Goal: Find contact information: Find contact information

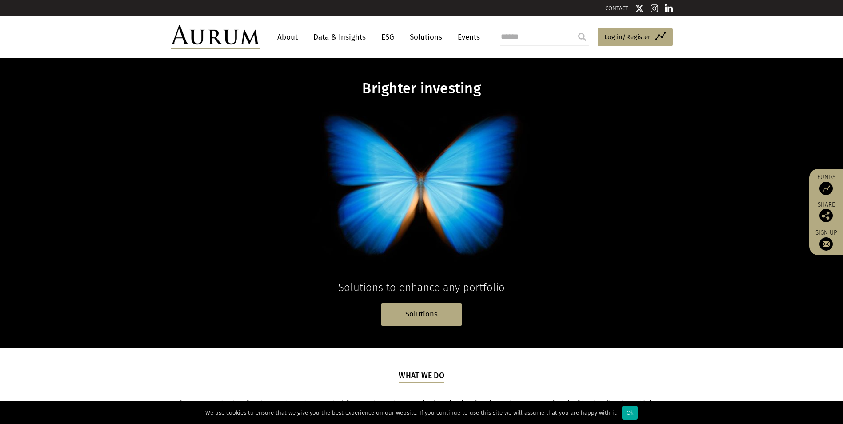
click at [292, 38] on link "About" at bounding box center [287, 37] width 29 height 16
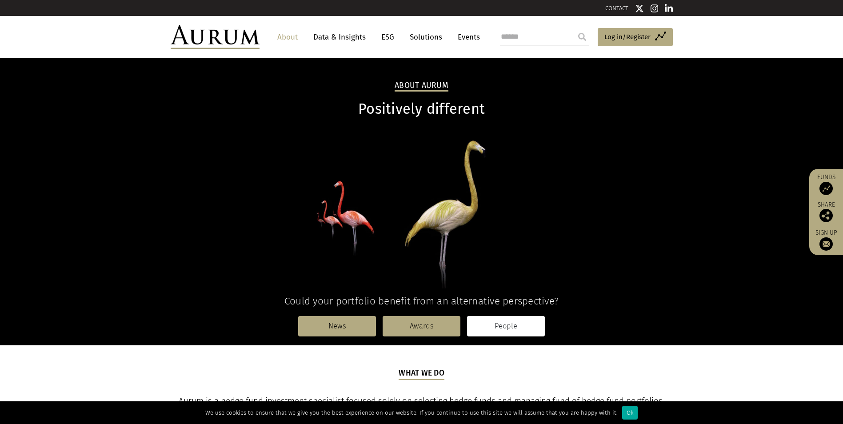
click at [496, 333] on link "People" at bounding box center [506, 326] width 78 height 20
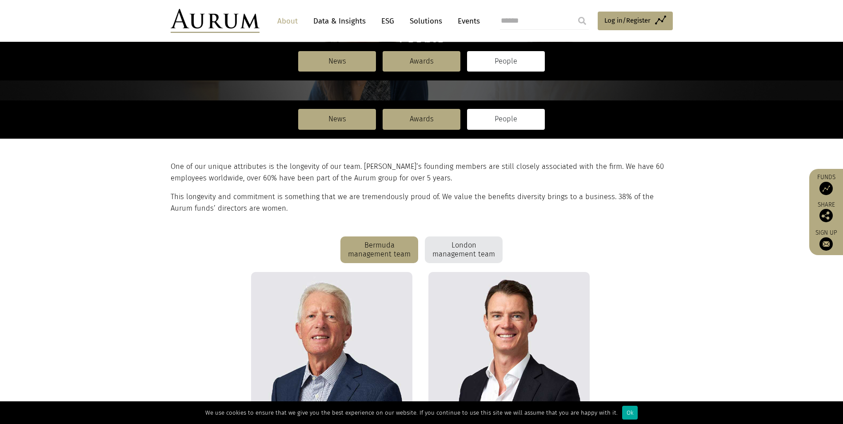
scroll to position [222, 0]
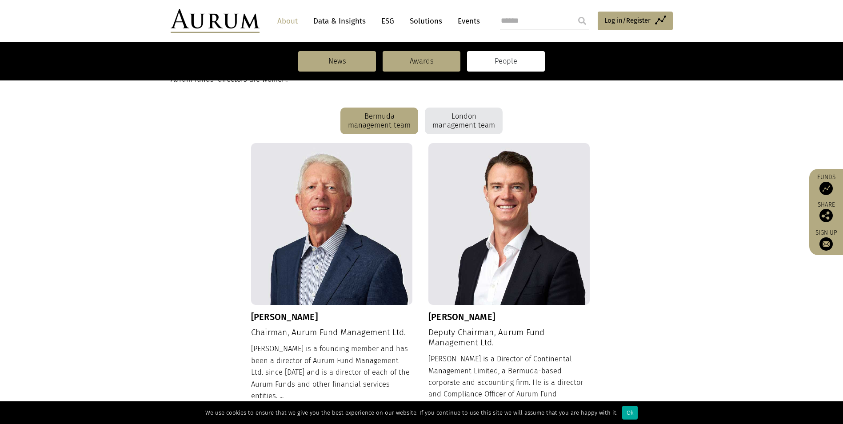
click at [466, 114] on div "London management team" at bounding box center [464, 121] width 78 height 27
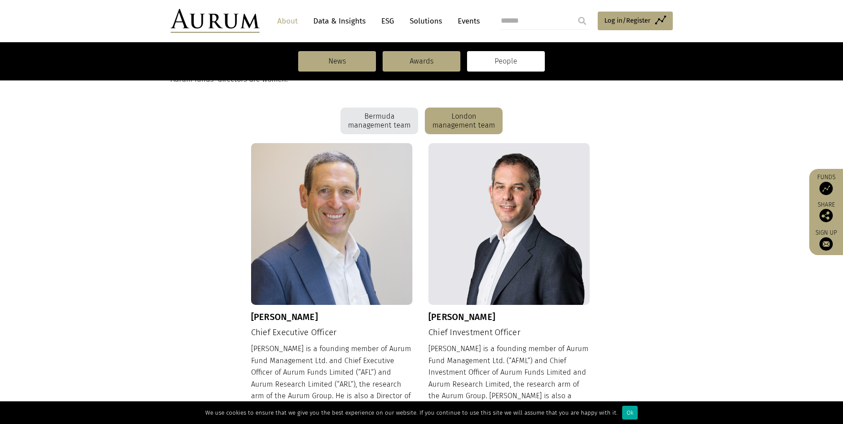
click at [381, 121] on div "Bermuda management team" at bounding box center [379, 121] width 78 height 27
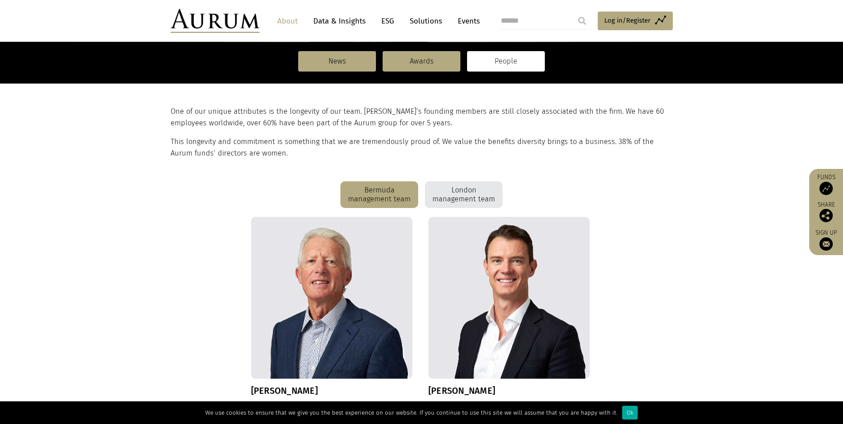
scroll to position [89, 0]
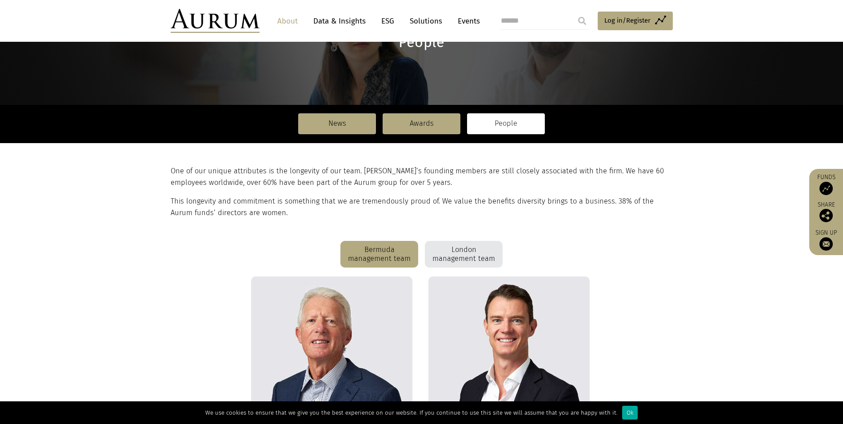
click at [439, 243] on div "London management team" at bounding box center [464, 254] width 78 height 27
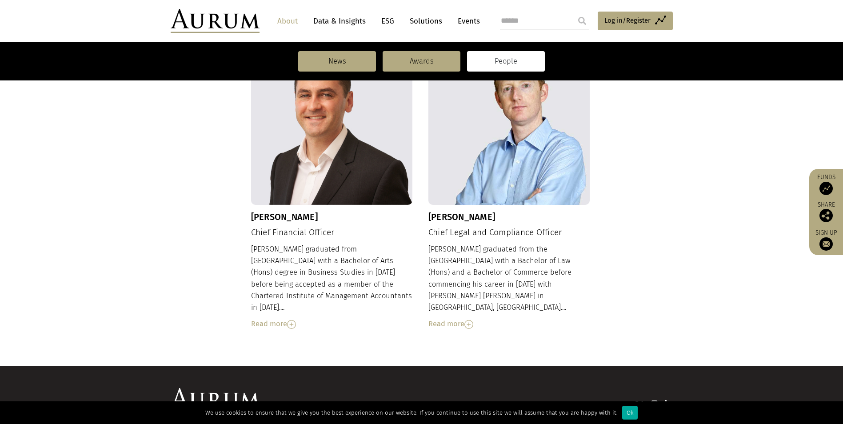
scroll to position [947, 0]
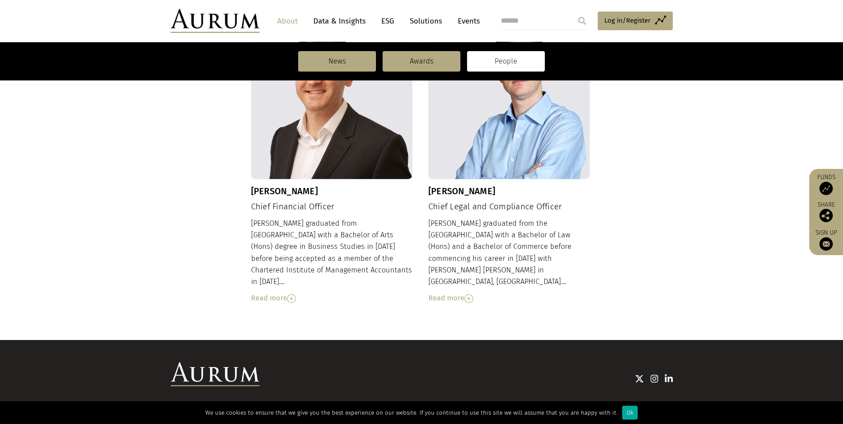
click at [485, 408] on link "Contact" at bounding box center [496, 412] width 22 height 8
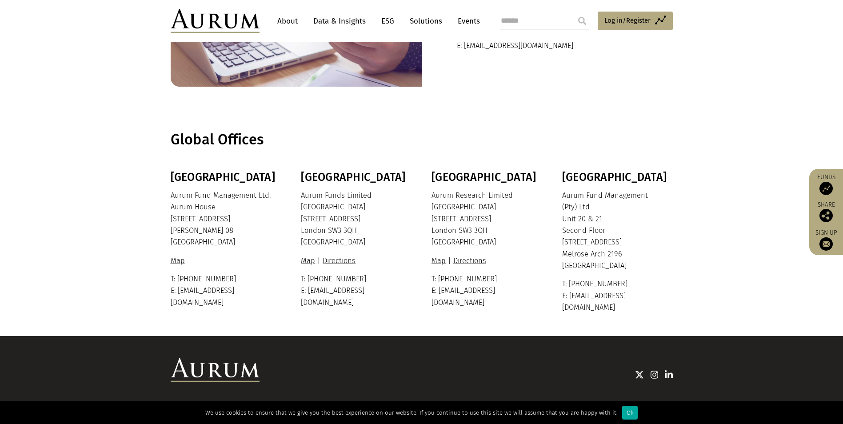
scroll to position [149, 0]
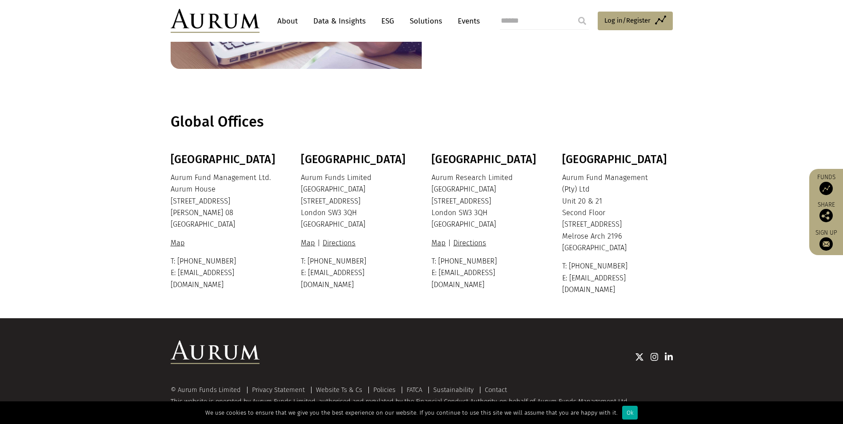
click at [290, 192] on div "Bermuda Aurum Fund Management Ltd. Aurum House 35 Richmond Road Hamilton HM 08 …" at bounding box center [422, 224] width 520 height 143
drag, startPoint x: 298, startPoint y: 189, endPoint x: 332, endPoint y: 195, distance: 34.3
click at [332, 195] on div "Bermuda Aurum Fund Management Ltd. Aurum House 35 Richmond Road Hamilton HM 08 …" at bounding box center [422, 224] width 520 height 143
click at [332, 195] on p "Aurum Funds Limited Ixworth House 37 Ixworth Place London SW3 3QH United Kingdom" at bounding box center [355, 201] width 108 height 59
